Goal: Task Accomplishment & Management: Use online tool/utility

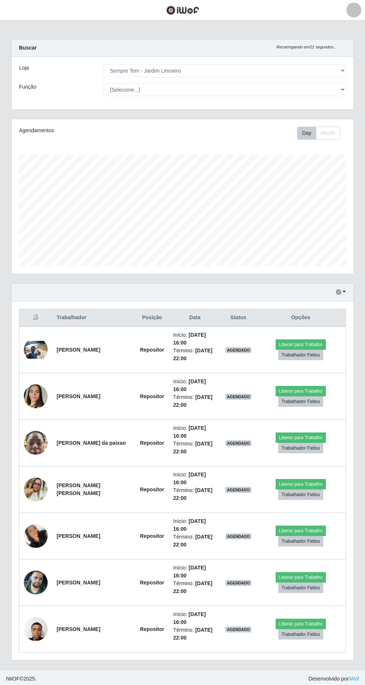
select select "508"
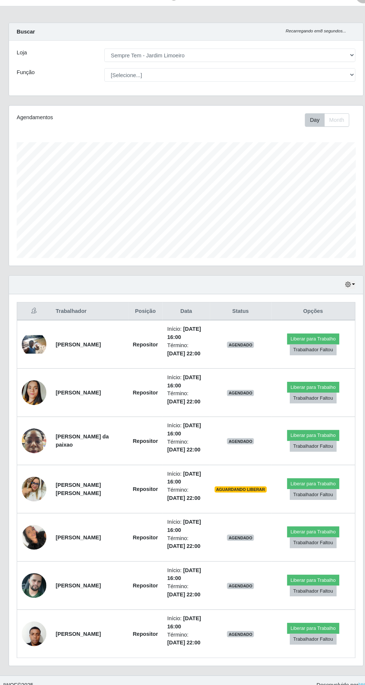
scroll to position [26, 0]
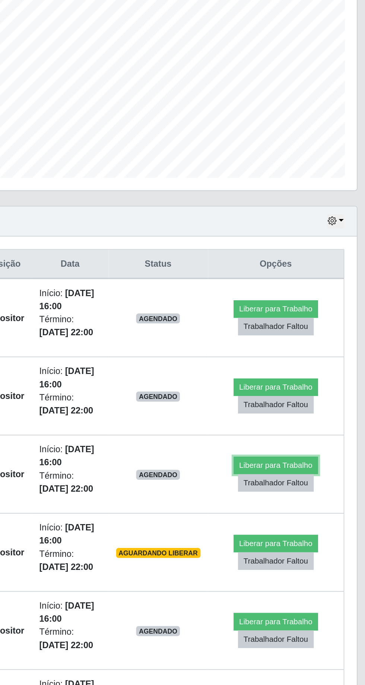
click at [307, 429] on button "Liberar para Trabalho" at bounding box center [305, 434] width 50 height 10
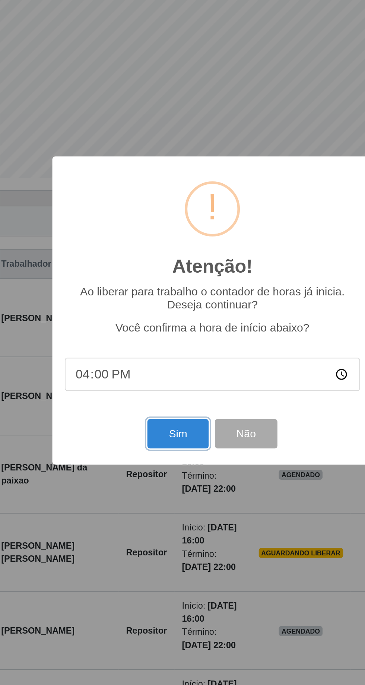
click at [163, 413] on button "Sim" at bounding box center [162, 416] width 36 height 18
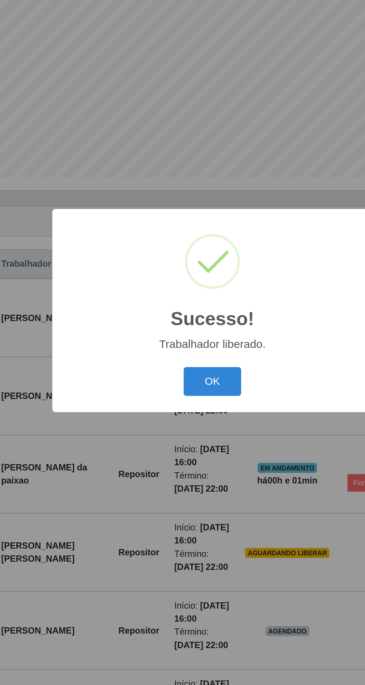
click at [188, 381] on button "OK" at bounding box center [182, 385] width 35 height 18
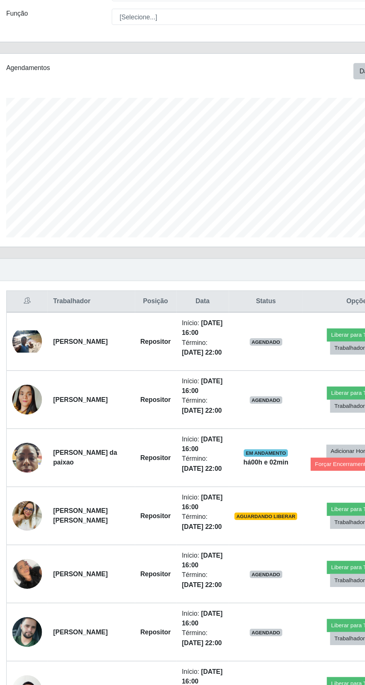
scroll to position [0, 0]
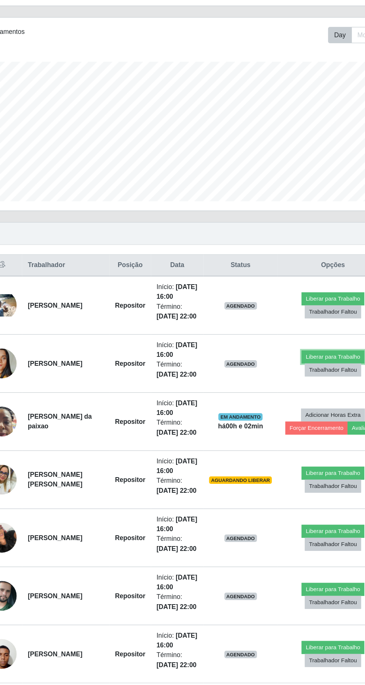
click at [299, 387] on button "Liberar para Trabalho" at bounding box center [301, 391] width 50 height 10
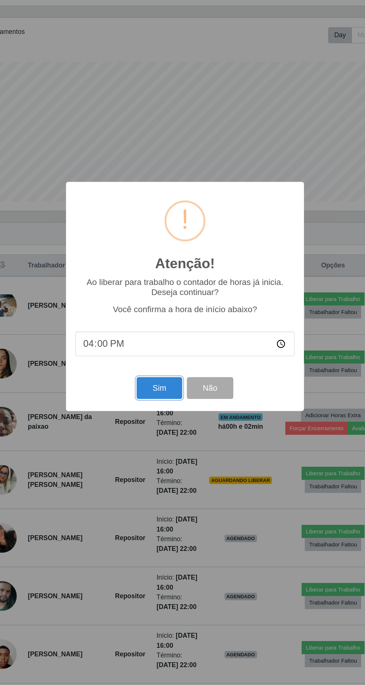
click at [158, 413] on button "Sim" at bounding box center [162, 416] width 36 height 18
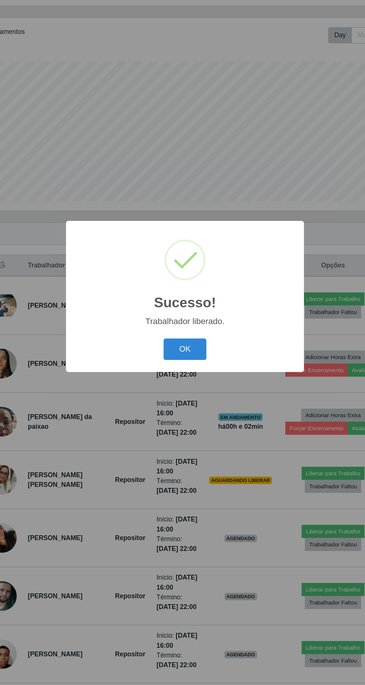
click at [197, 379] on button "OK" at bounding box center [182, 385] width 35 height 18
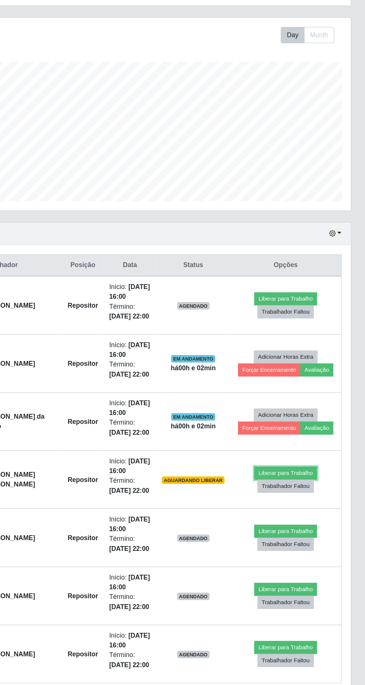
click at [296, 480] on button "Liberar para Trabalho" at bounding box center [301, 484] width 50 height 10
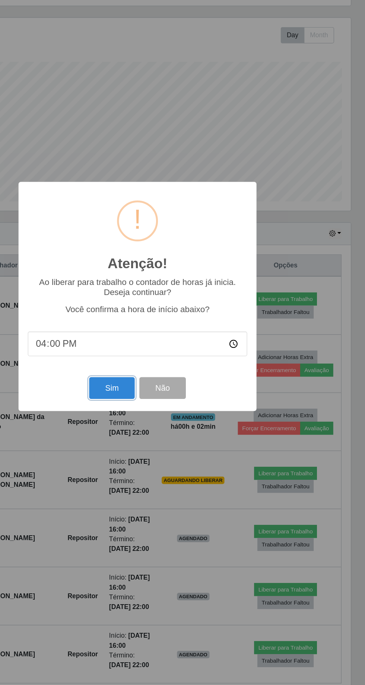
click at [158, 416] on button "Sim" at bounding box center [162, 416] width 36 height 18
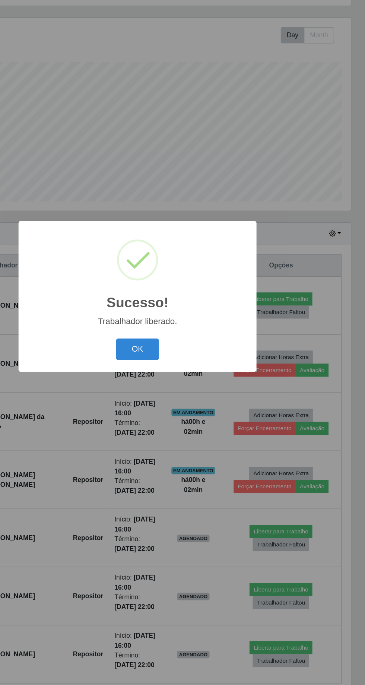
click at [192, 388] on button "OK" at bounding box center [182, 385] width 35 height 18
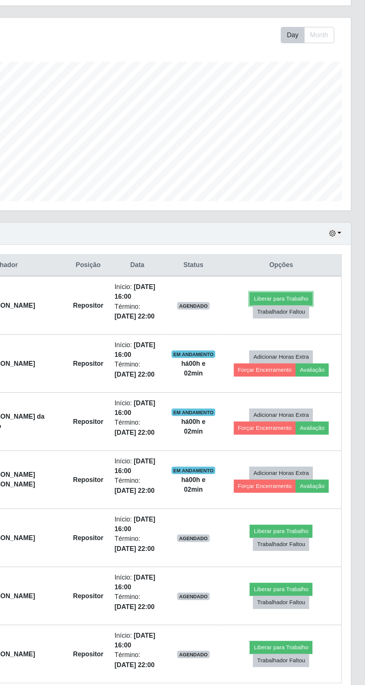
click at [302, 341] on button "Liberar para Trabalho" at bounding box center [297, 344] width 50 height 10
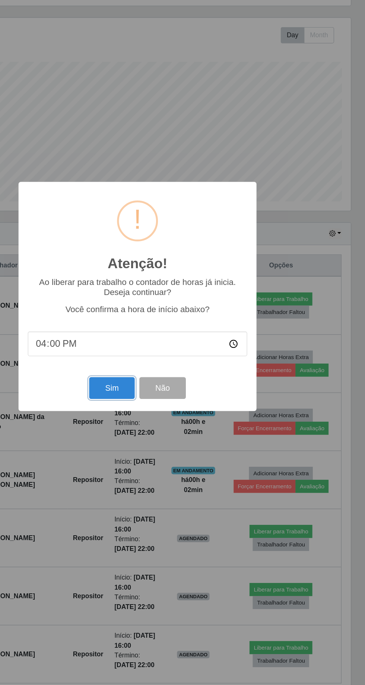
click at [165, 418] on button "Sim" at bounding box center [162, 416] width 36 height 18
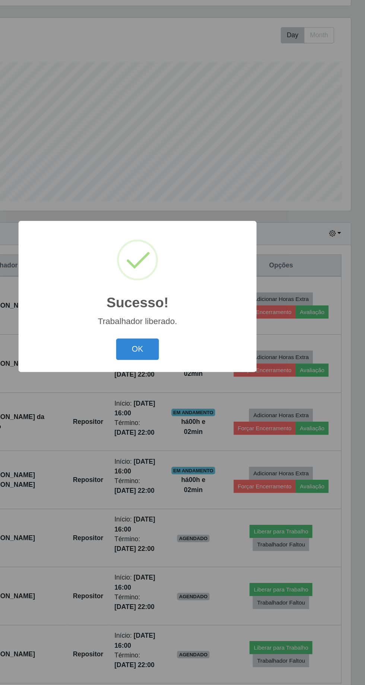
click at [188, 381] on button "OK" at bounding box center [182, 385] width 35 height 18
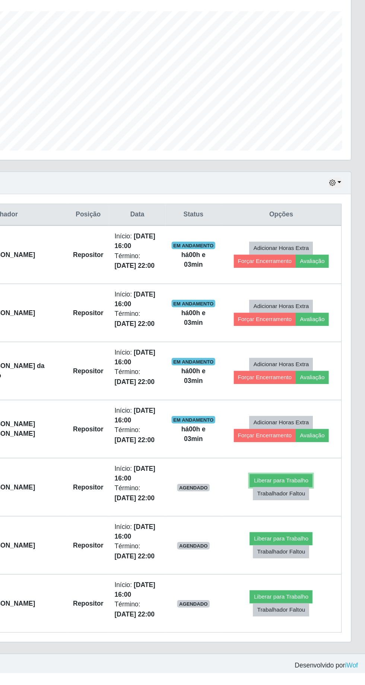
click at [305, 527] on button "Liberar para Trabalho" at bounding box center [297, 531] width 50 height 10
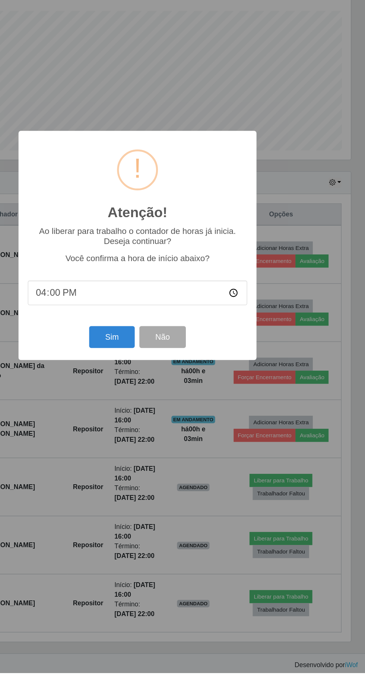
click at [201, 390] on input "16:00" at bounding box center [183, 381] width 176 height 20
click at [162, 425] on button "Sim" at bounding box center [162, 416] width 36 height 18
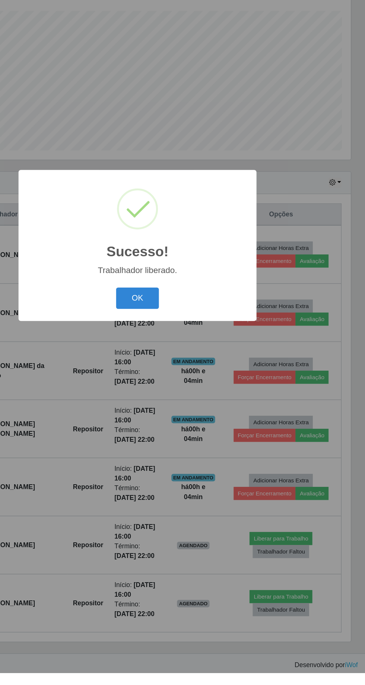
click at [193, 394] on button "OK" at bounding box center [182, 385] width 35 height 18
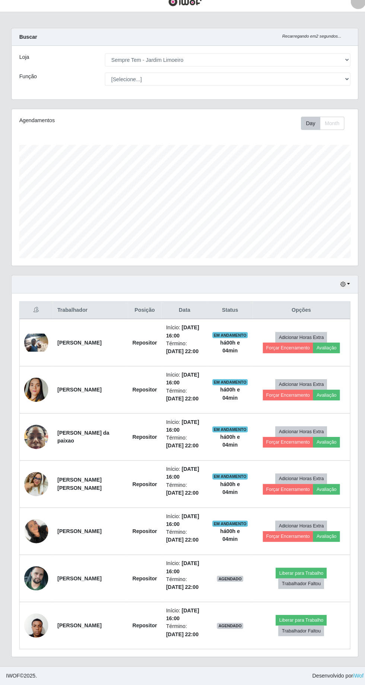
scroll to position [47, 0]
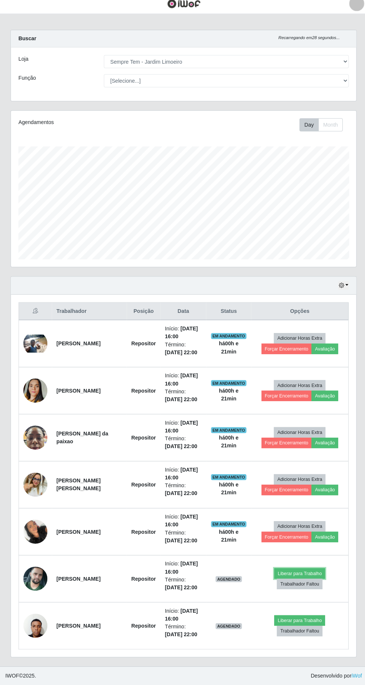
click at [298, 569] on button "Liberar para Trabalho" at bounding box center [297, 574] width 50 height 10
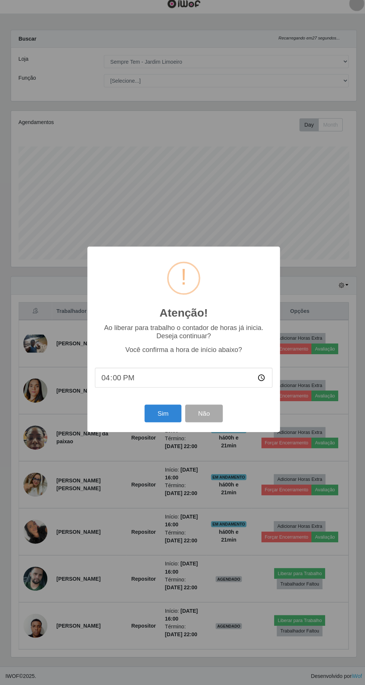
click at [172, 374] on input "16:00" at bounding box center [183, 381] width 176 height 20
type input "16:20"
click at [149, 413] on button "Sim" at bounding box center [162, 416] width 36 height 18
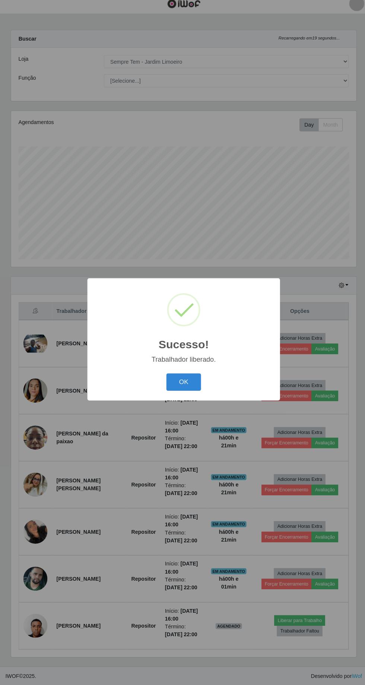
click at [182, 384] on button "OK" at bounding box center [182, 385] width 35 height 18
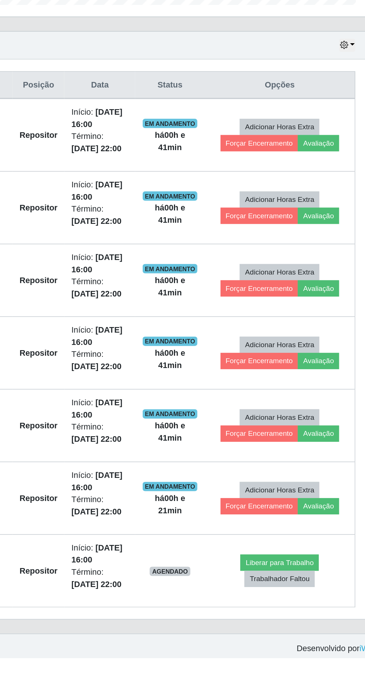
scroll to position [0, 0]
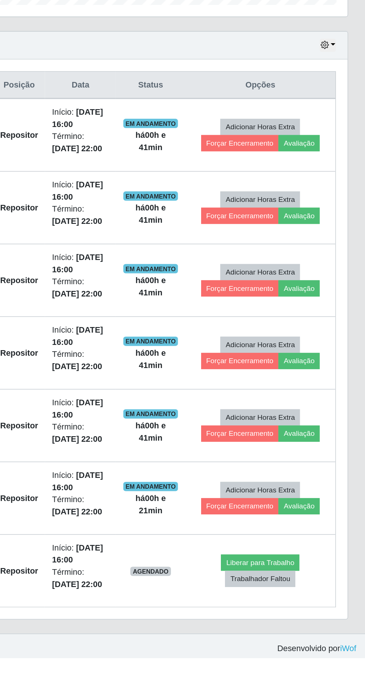
click at [145, 630] on td "Repositor" at bounding box center [142, 629] width 33 height 47
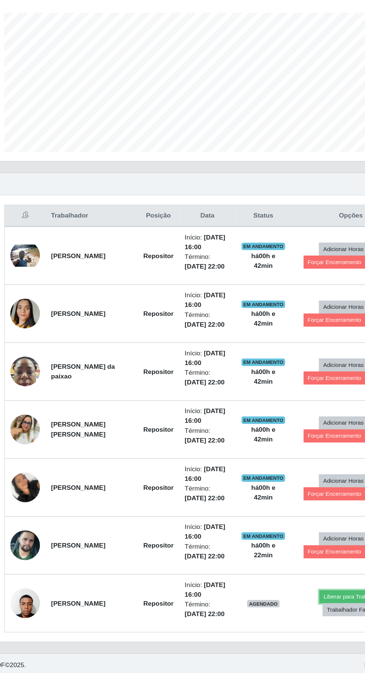
click at [290, 619] on button "Liberar para Trabalho" at bounding box center [297, 624] width 50 height 10
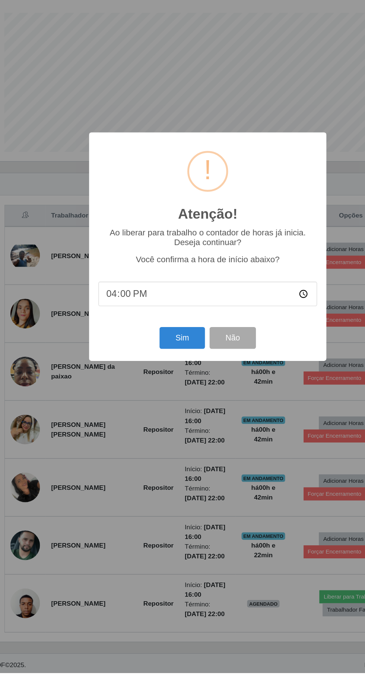
click at [166, 390] on input "16:00" at bounding box center [183, 381] width 176 height 20
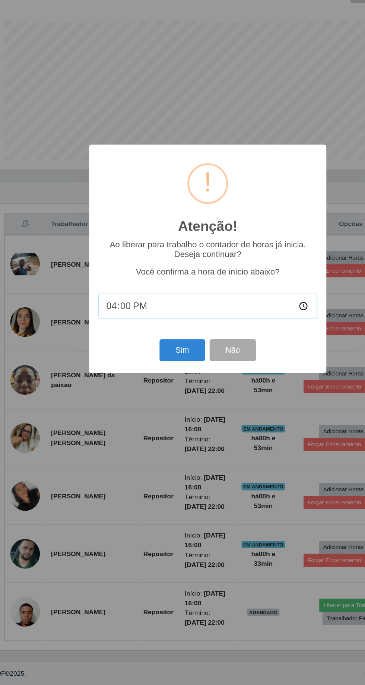
click at [166, 377] on input "16:00" at bounding box center [183, 381] width 176 height 20
